Goal: Navigation & Orientation: Find specific page/section

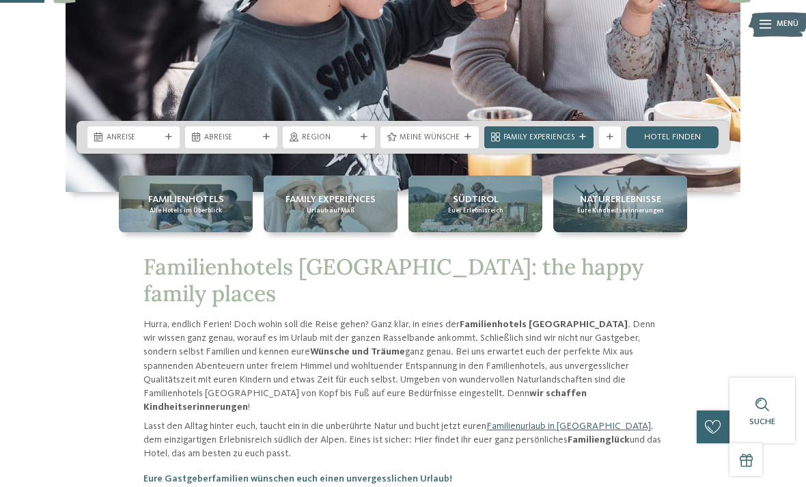
click at [174, 232] on div "Familienhotels Alle Hotels im Überblick" at bounding box center [186, 204] width 134 height 57
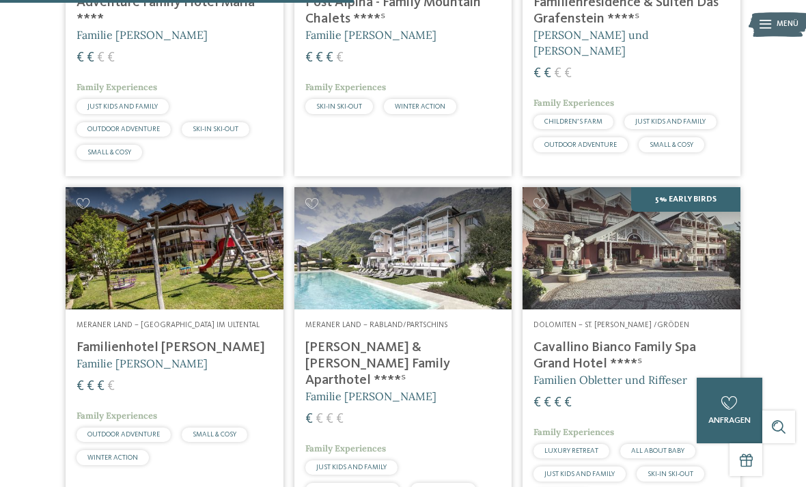
scroll to position [1495, 0]
click at [424, 340] on h4 "[PERSON_NAME] & [PERSON_NAME] Family Aparthotel ****ˢ" at bounding box center [403, 364] width 196 height 49
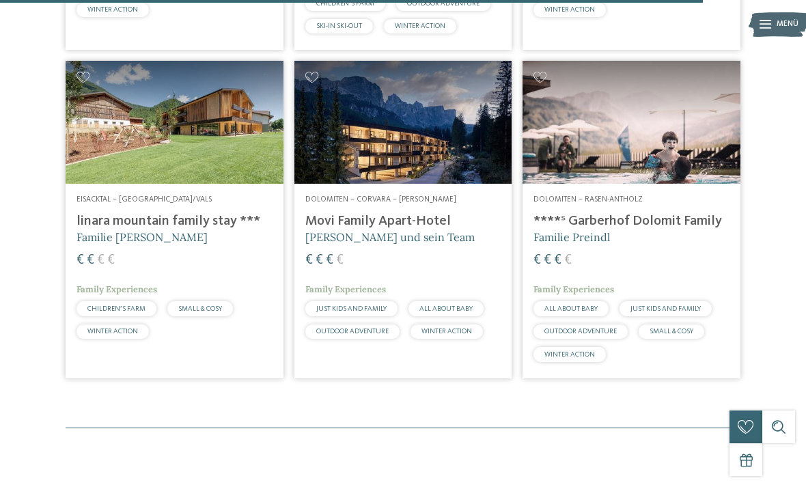
scroll to position [2992, 0]
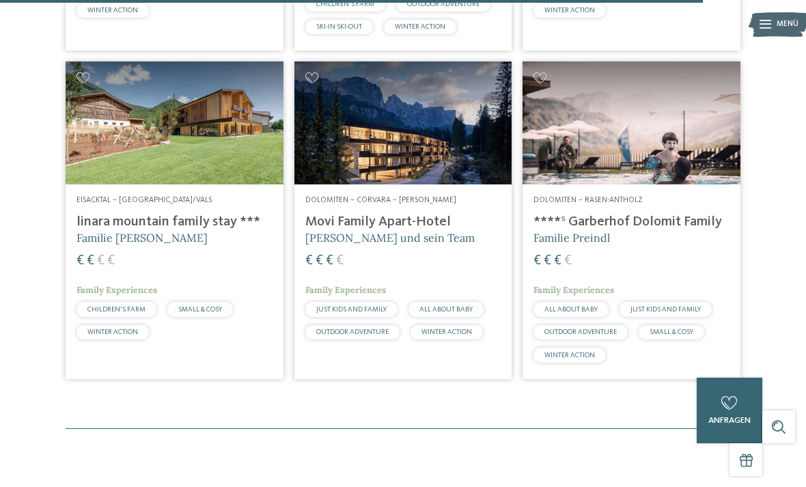
click at [107, 95] on img at bounding box center [175, 123] width 218 height 122
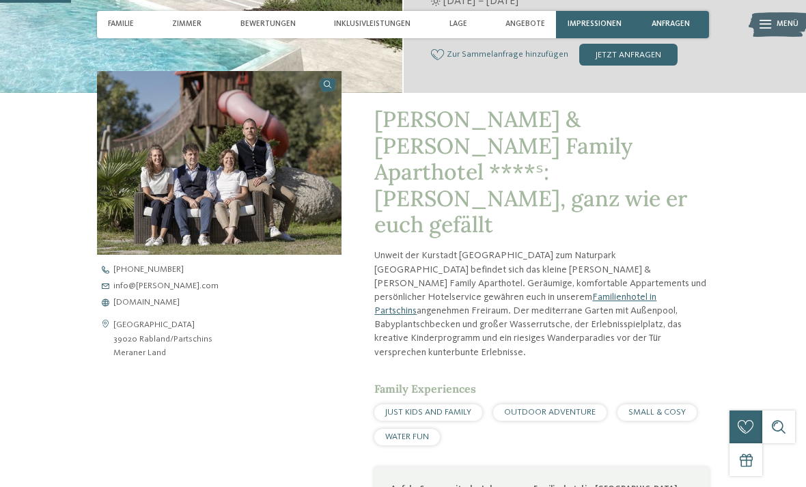
scroll to position [329, 0]
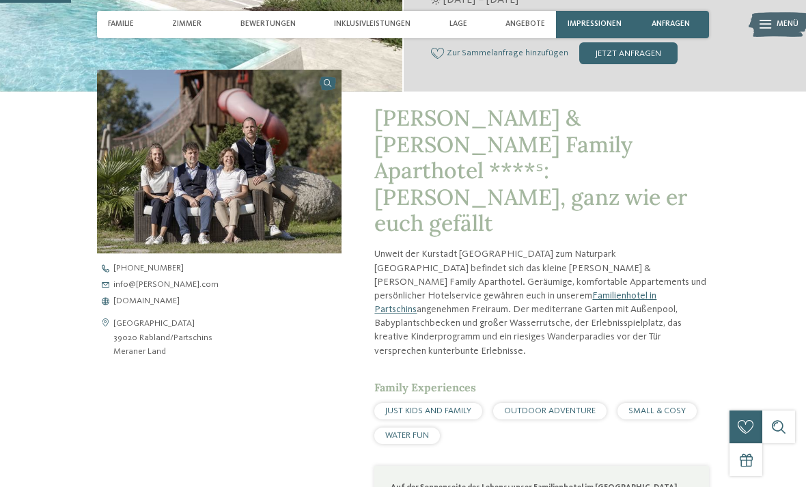
click at [141, 297] on span "www.heidi-edith.com" at bounding box center [146, 301] width 66 height 9
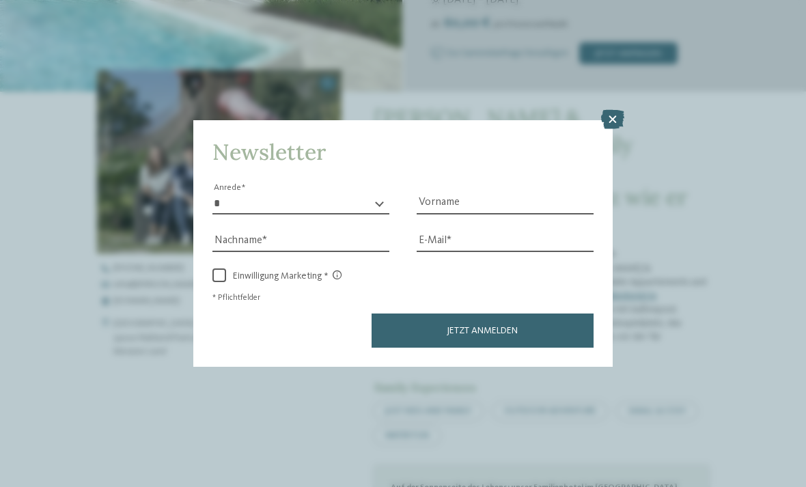
scroll to position [351, 0]
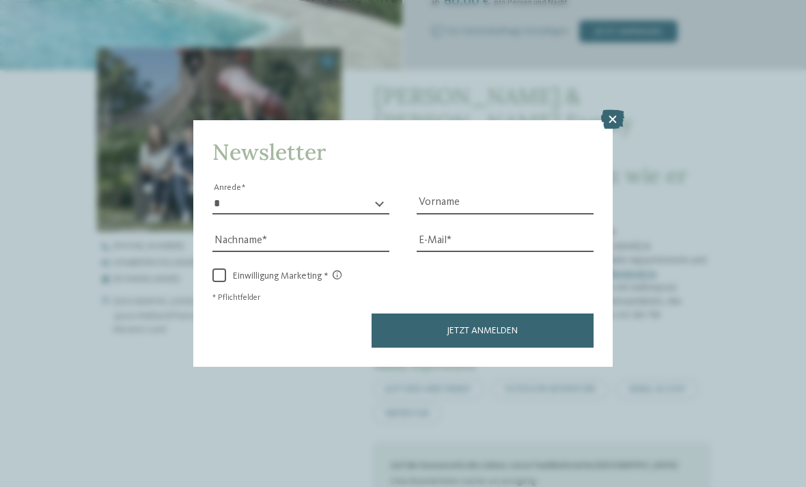
click at [624, 110] on icon at bounding box center [612, 119] width 23 height 19
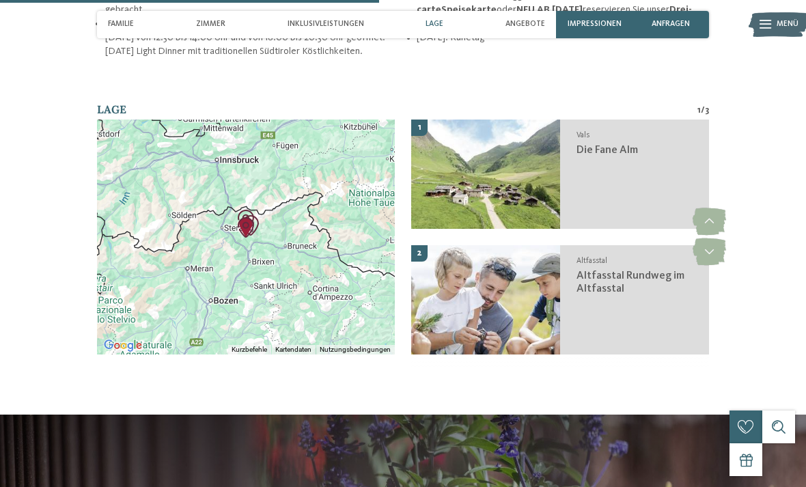
scroll to position [1672, 0]
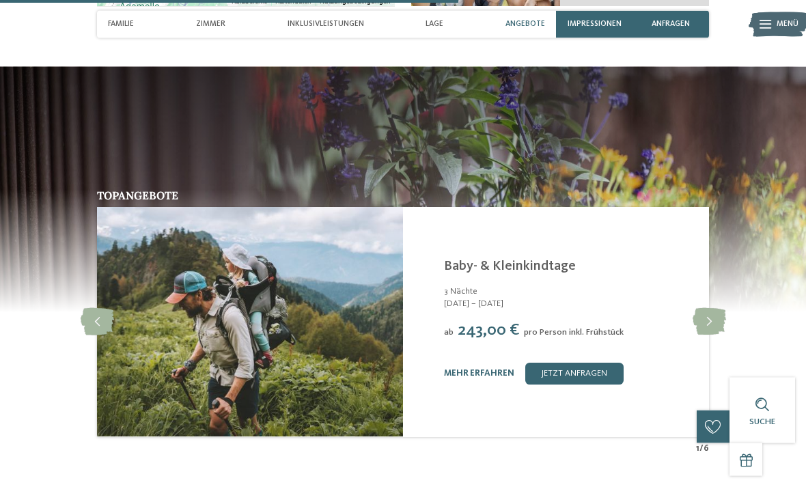
click at [711, 309] on icon at bounding box center [709, 322] width 33 height 27
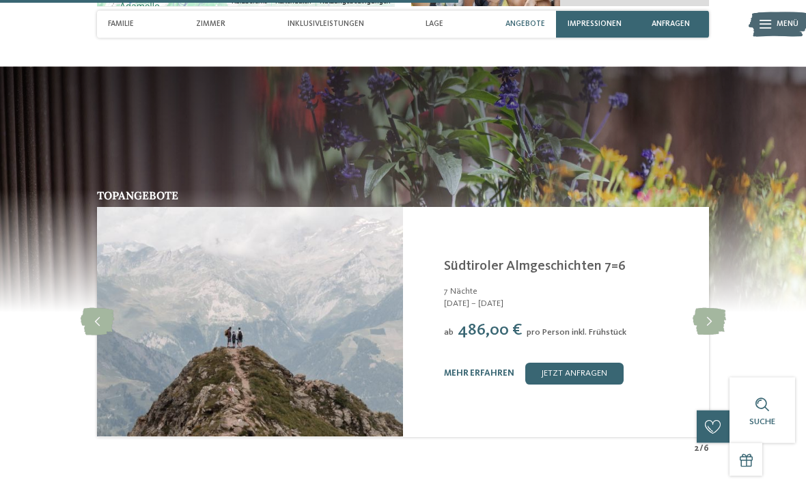
scroll to position [2017, 0]
click at [712, 308] on icon at bounding box center [709, 321] width 33 height 27
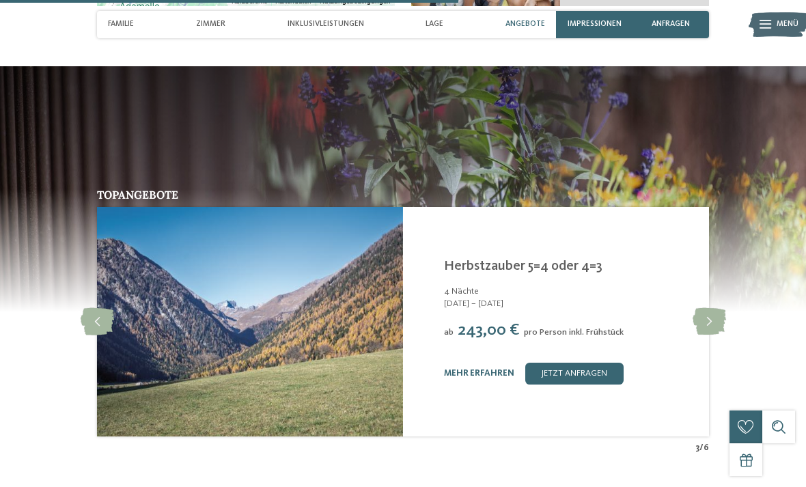
click at [95, 308] on icon at bounding box center [97, 321] width 33 height 27
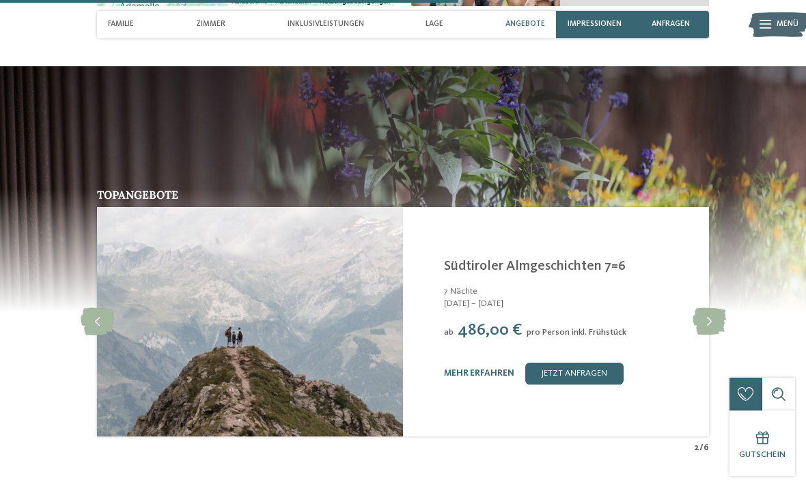
click at [709, 308] on icon at bounding box center [709, 321] width 33 height 27
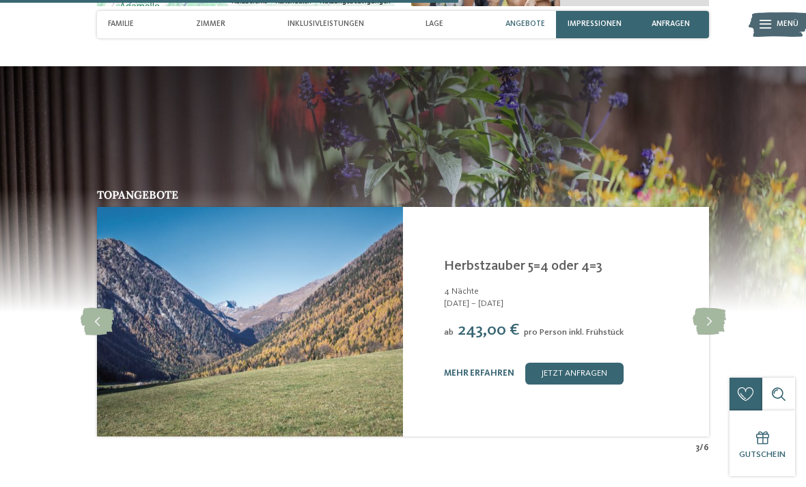
click at [709, 308] on icon at bounding box center [709, 321] width 33 height 27
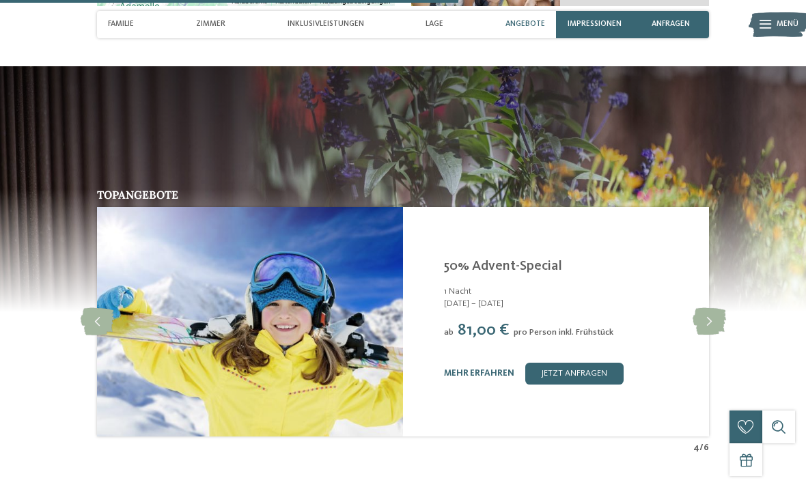
click at [713, 308] on icon at bounding box center [709, 321] width 33 height 27
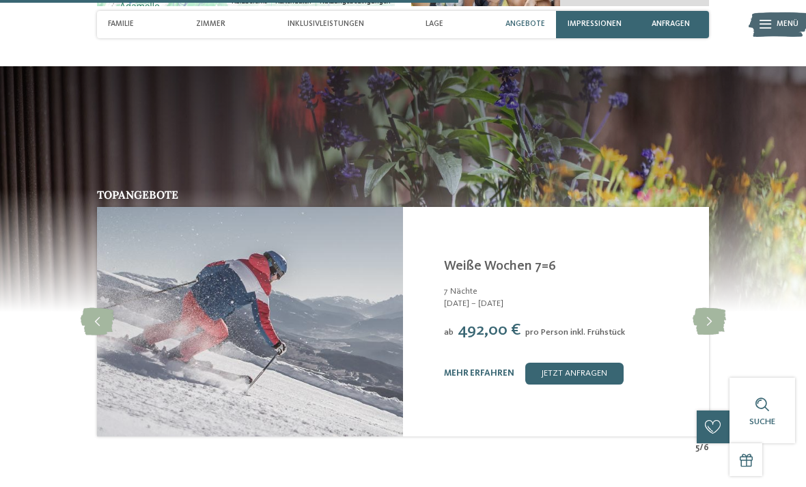
click at [94, 308] on icon at bounding box center [97, 321] width 33 height 27
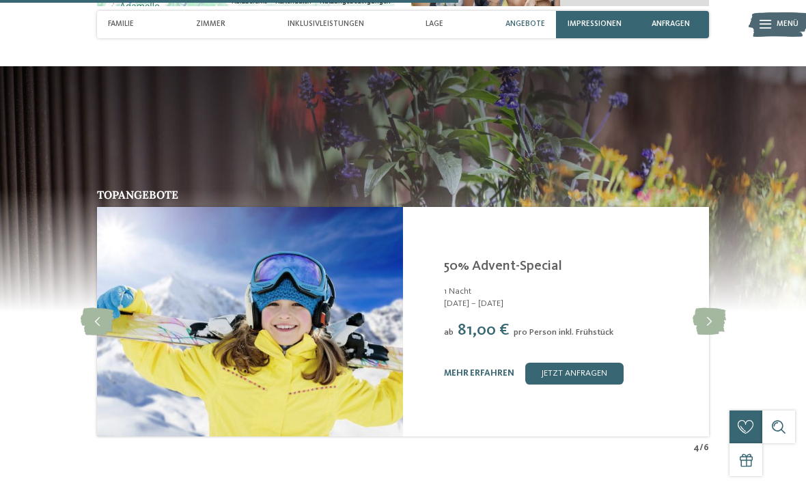
click at [709, 308] on icon at bounding box center [709, 321] width 33 height 27
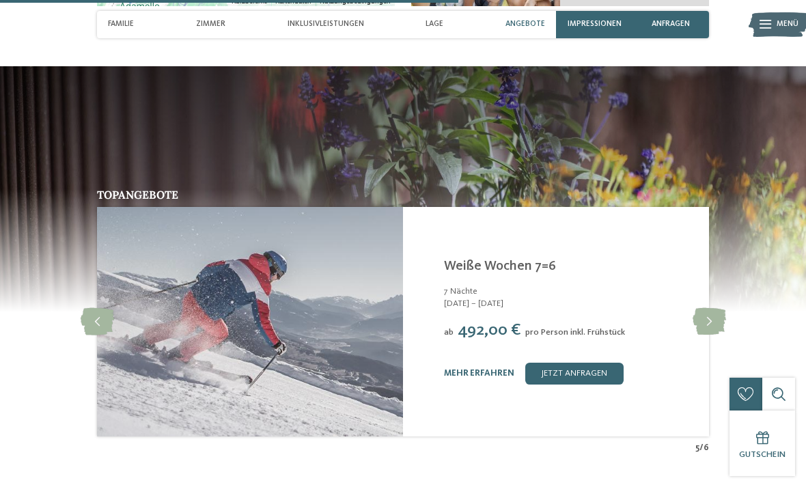
click at [710, 308] on icon at bounding box center [709, 321] width 33 height 27
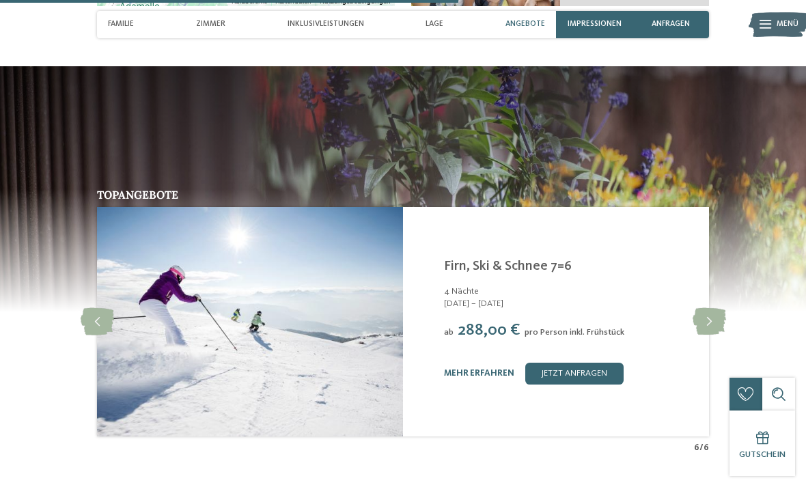
click at [718, 308] on icon at bounding box center [709, 321] width 33 height 27
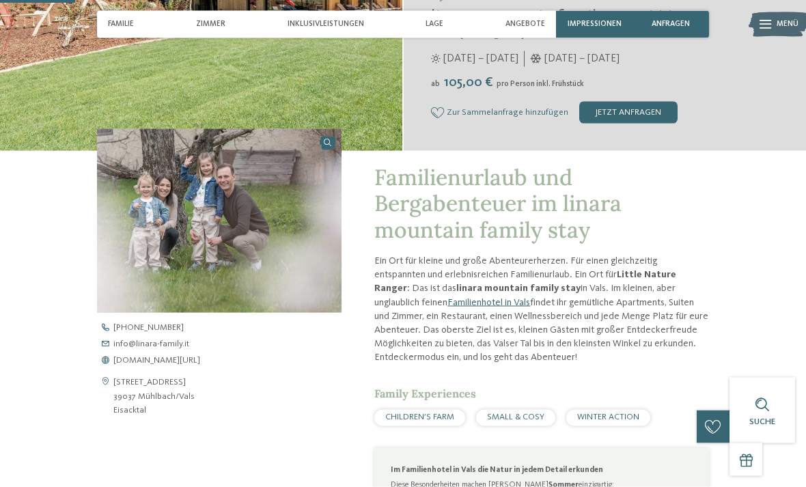
scroll to position [0, 0]
